Goal: Use online tool/utility

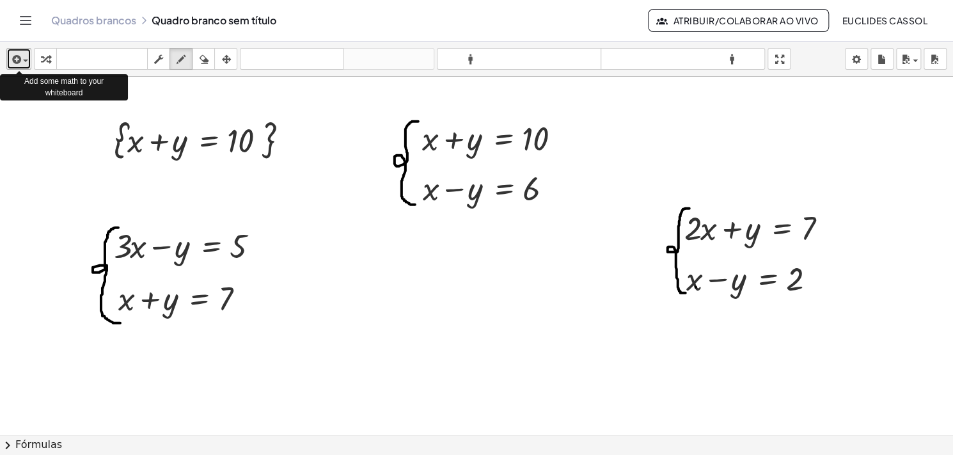
click at [26, 65] on div "button" at bounding box center [19, 58] width 19 height 15
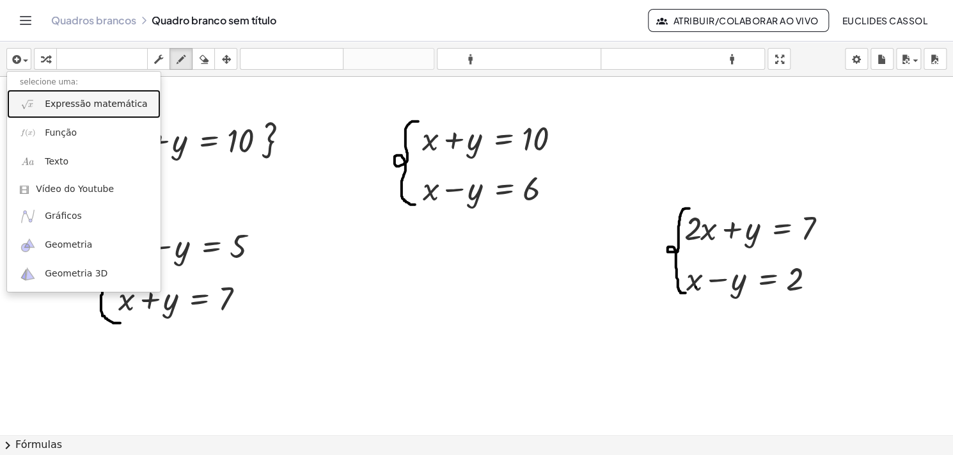
click at [46, 113] on link "Expressão matemática" at bounding box center [83, 104] width 153 height 29
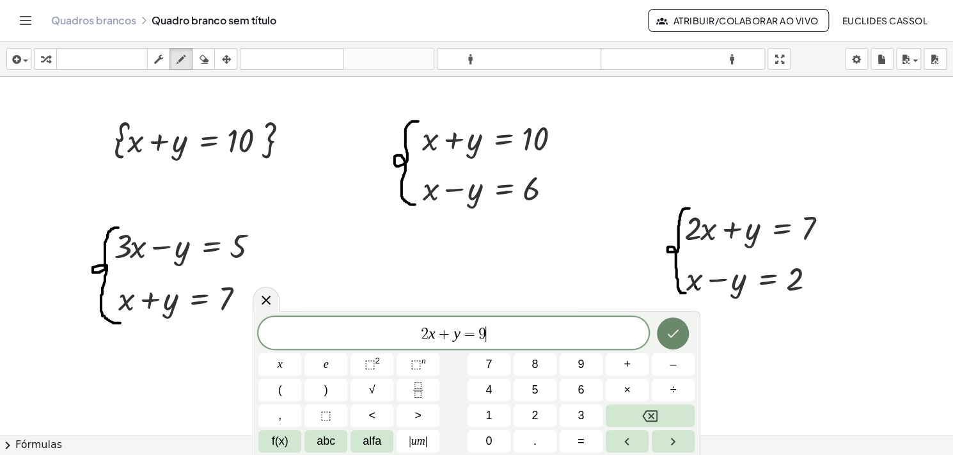
click at [670, 338] on icon "Feito" at bounding box center [672, 333] width 15 height 15
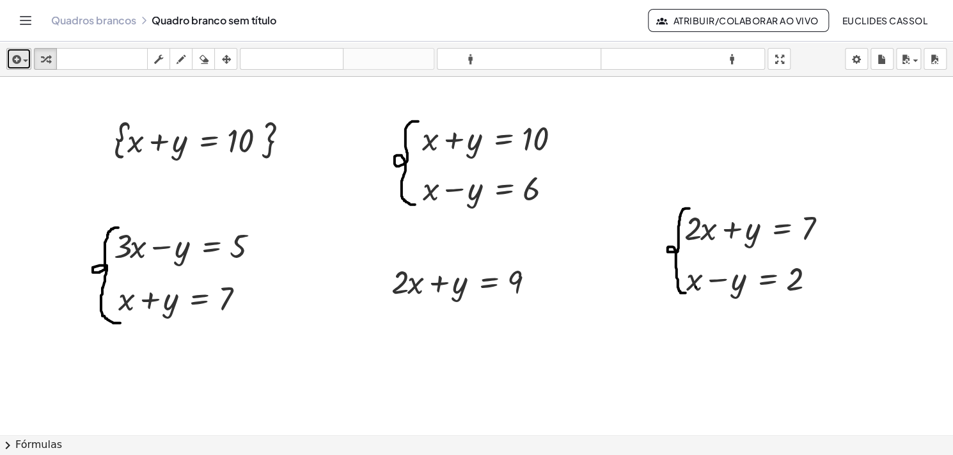
click at [31, 61] on button "inserir" at bounding box center [18, 59] width 25 height 22
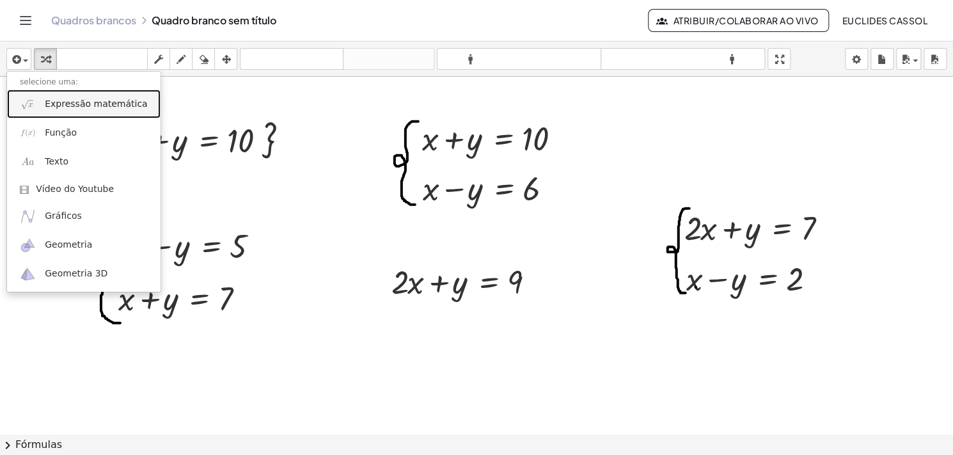
click at [72, 106] on font "Expressão matemática" at bounding box center [96, 103] width 102 height 10
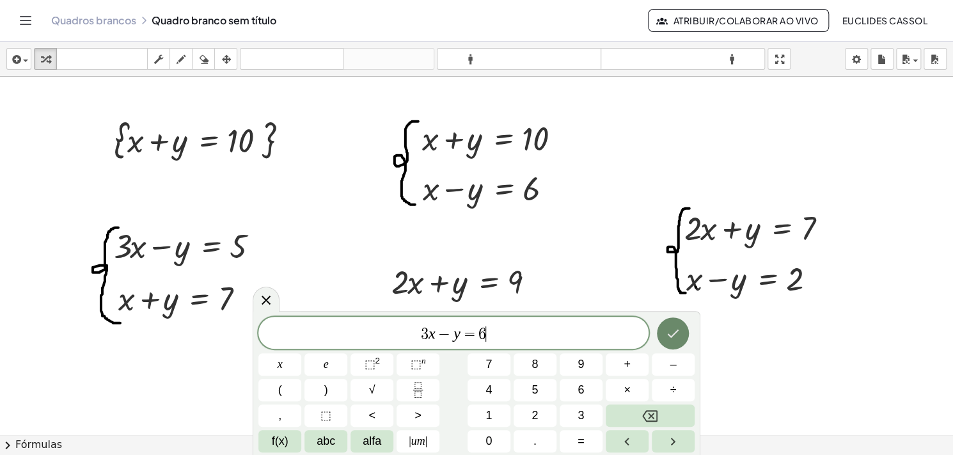
click at [677, 329] on icon "Feito" at bounding box center [672, 333] width 15 height 15
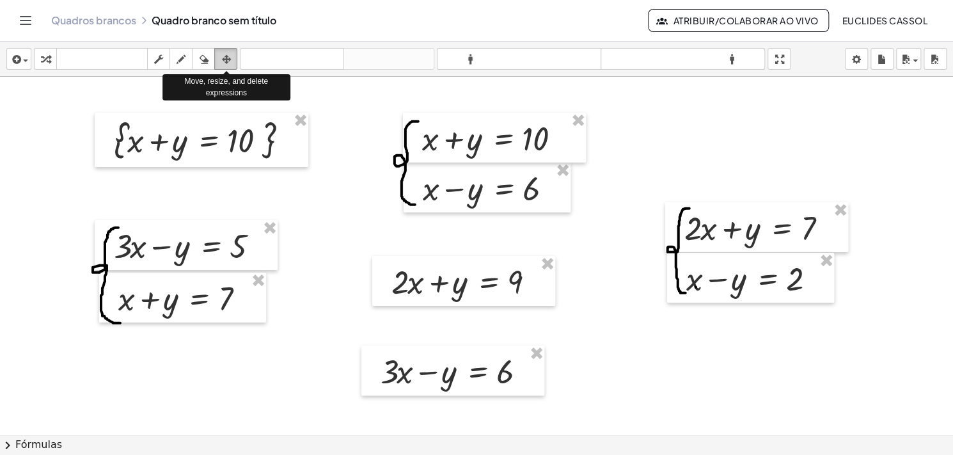
click at [222, 54] on icon "button" at bounding box center [225, 59] width 9 height 15
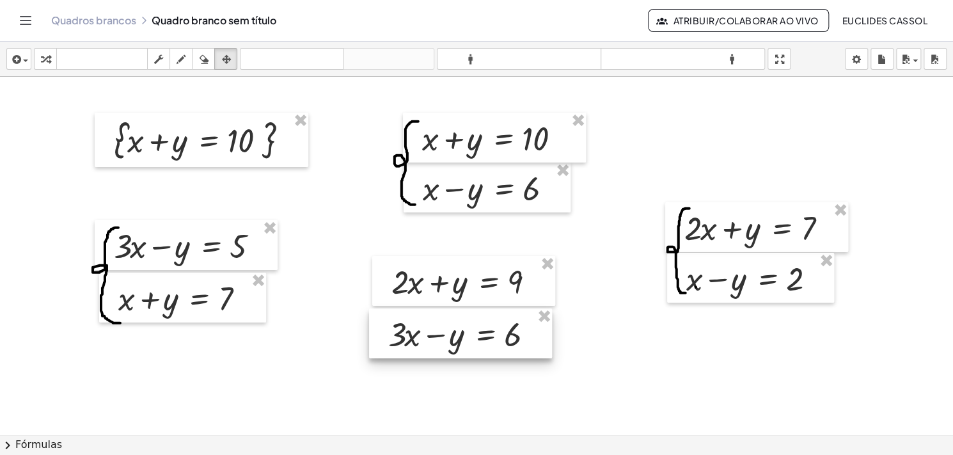
drag, startPoint x: 450, startPoint y: 372, endPoint x: 457, endPoint y: 334, distance: 37.9
click at [457, 334] on div at bounding box center [460, 333] width 183 height 50
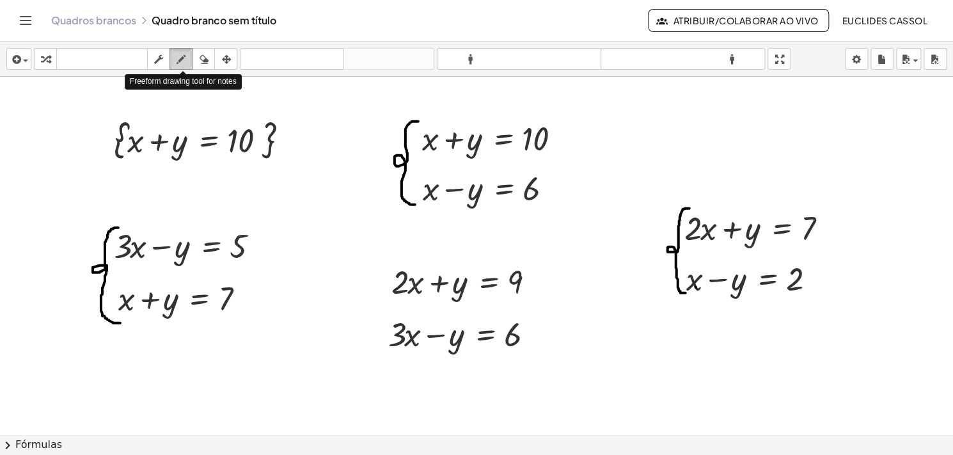
click at [179, 59] on icon "button" at bounding box center [181, 59] width 9 height 15
drag, startPoint x: 392, startPoint y: 261, endPoint x: 387, endPoint y: 349, distance: 88.4
click at [387, 349] on div at bounding box center [476, 434] width 953 height 715
